Goal: Task Accomplishment & Management: Manage account settings

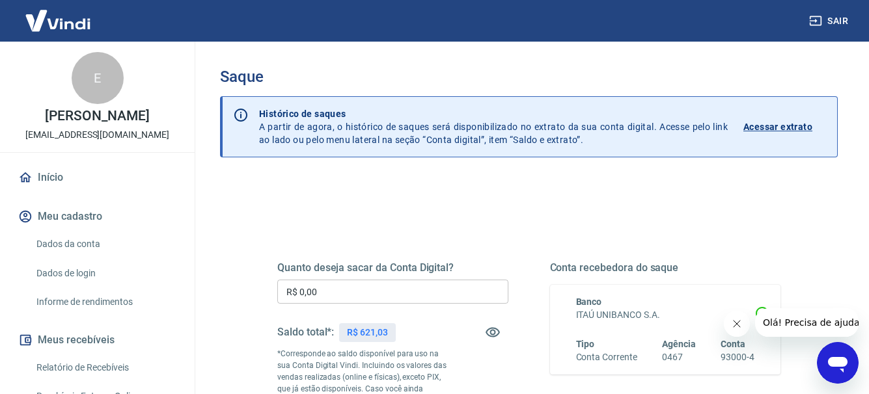
click at [430, 291] on input "R$ 0,00" at bounding box center [392, 292] width 231 height 24
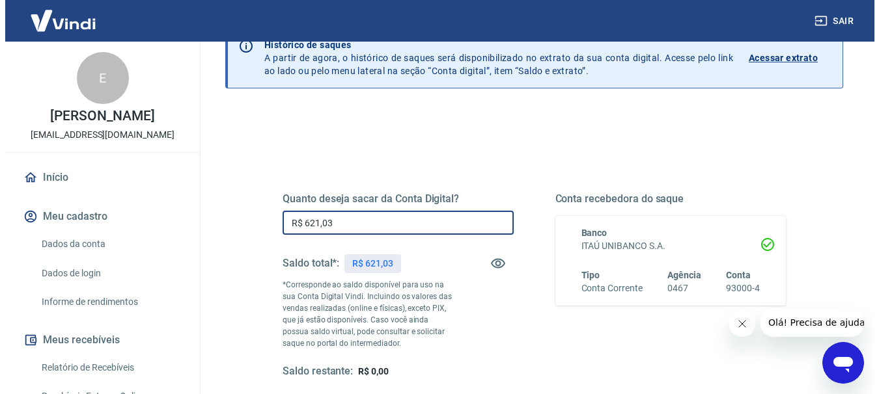
scroll to position [130, 0]
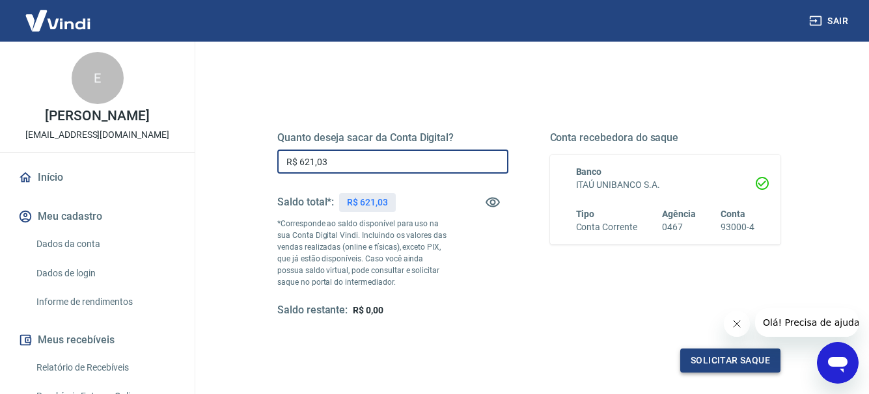
type input "R$ 621,03"
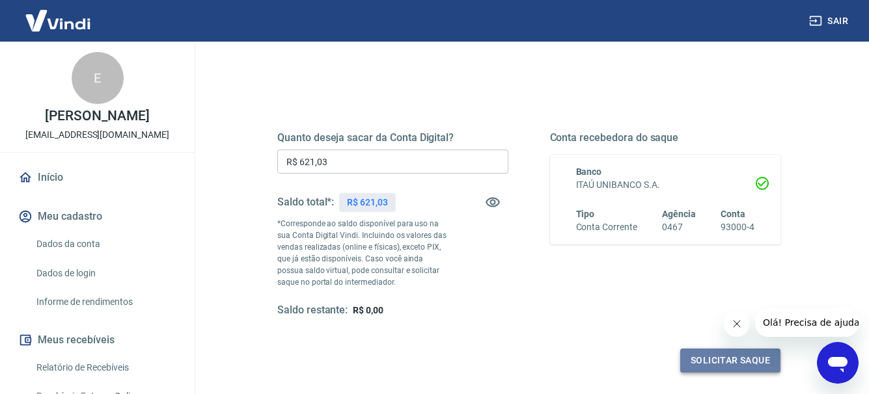
click at [730, 364] on button "Solicitar saque" at bounding box center [730, 361] width 100 height 24
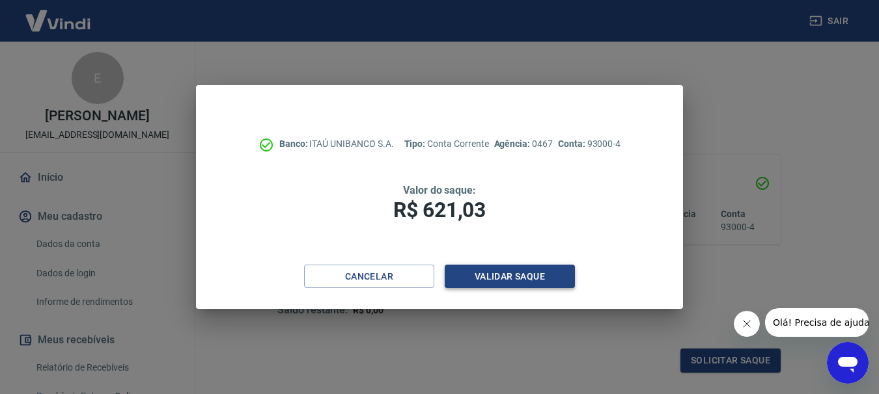
click at [518, 276] on button "Validar saque" at bounding box center [510, 277] width 130 height 24
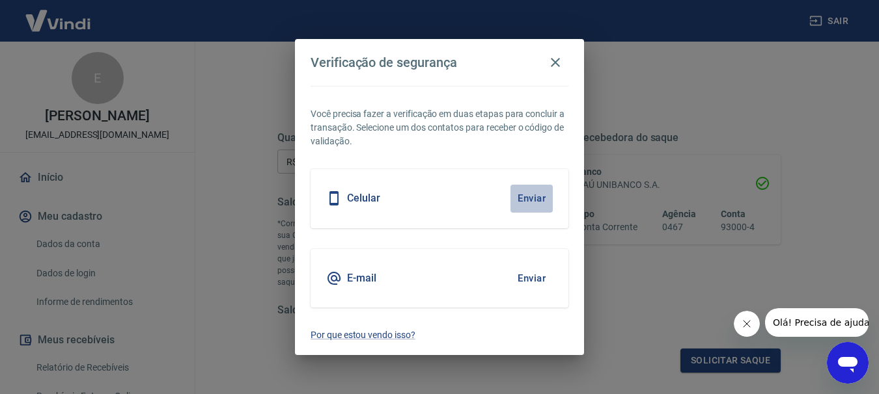
click at [534, 197] on button "Enviar" at bounding box center [531, 198] width 42 height 27
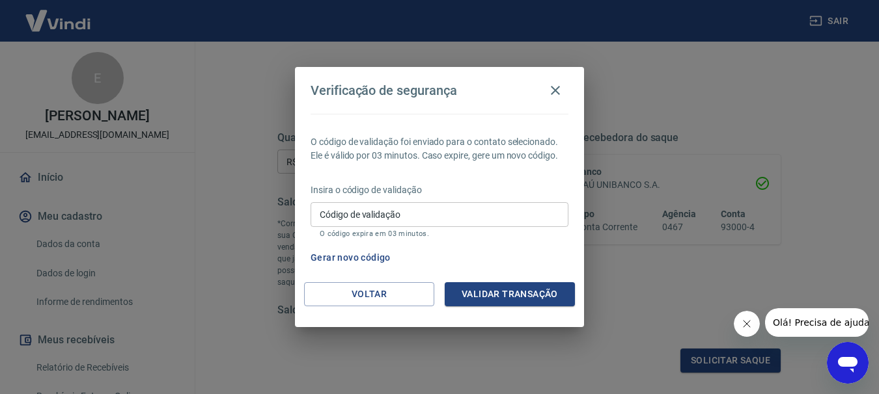
click at [432, 209] on input "Código de validação" at bounding box center [439, 214] width 258 height 24
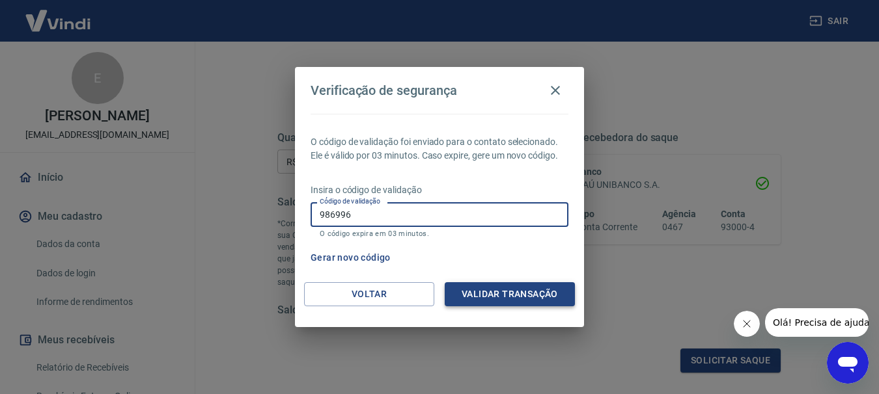
type input "986996"
click at [479, 293] on button "Validar transação" at bounding box center [510, 294] width 130 height 24
